Goal: Task Accomplishment & Management: Complete application form

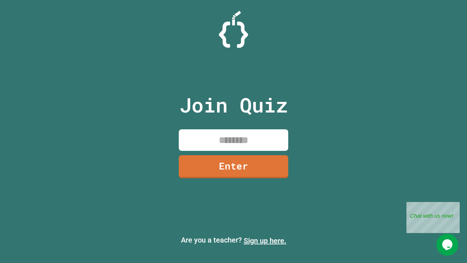
click at [265, 240] on link "Sign up here." at bounding box center [265, 240] width 43 height 9
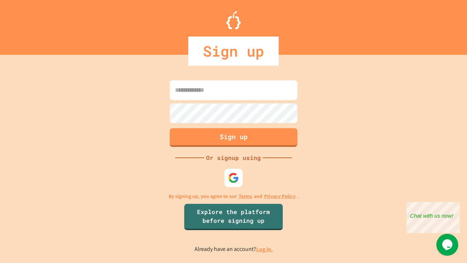
click at [265, 249] on link "Log in." at bounding box center [264, 249] width 17 height 8
